Goal: Task Accomplishment & Management: Use online tool/utility

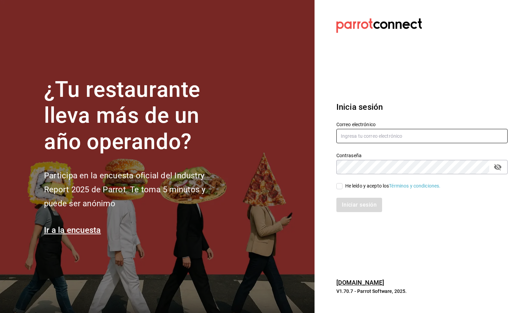
click at [353, 139] on input "text" at bounding box center [422, 136] width 171 height 14
type input "mirna123@gmail.com"
click at [338, 187] on input "He leído y acepto los Términos y condiciones." at bounding box center [340, 186] width 6 height 6
checkbox input "true"
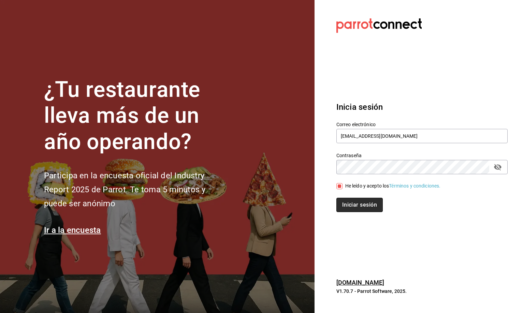
click at [351, 205] on button "Iniciar sesión" at bounding box center [360, 205] width 46 height 14
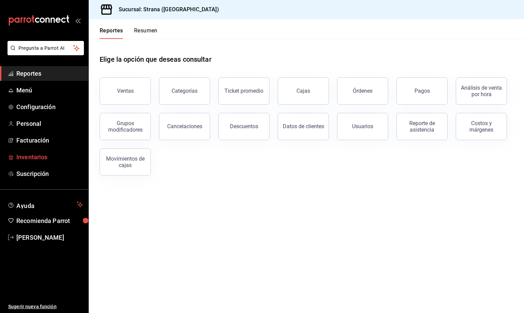
click at [38, 159] on span "Inventarios" at bounding box center [49, 157] width 67 height 9
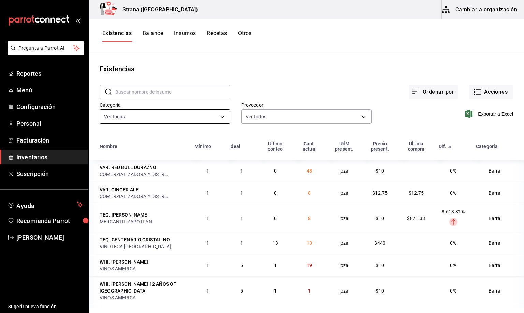
click at [157, 119] on body "Pregunta a Parrot AI Reportes Menú Configuración Personal Facturación Inventari…" at bounding box center [262, 154] width 524 height 309
click at [127, 164] on span "[PERSON_NAME]" at bounding box center [171, 163] width 102 height 7
type input "22ec9f2c-e042-44ea-8d53-bf0e1d8c11ed"
checkbox input "false"
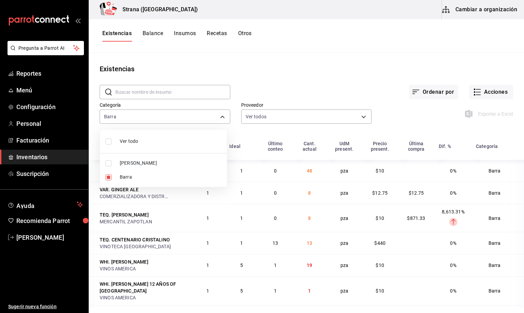
click at [124, 34] on div at bounding box center [262, 156] width 524 height 313
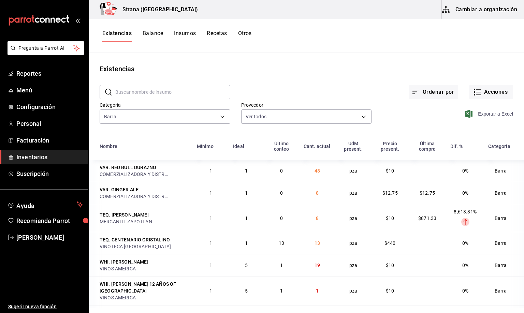
click at [488, 114] on span "Exportar a Excel" at bounding box center [490, 114] width 47 height 8
